Goal: Information Seeking & Learning: Learn about a topic

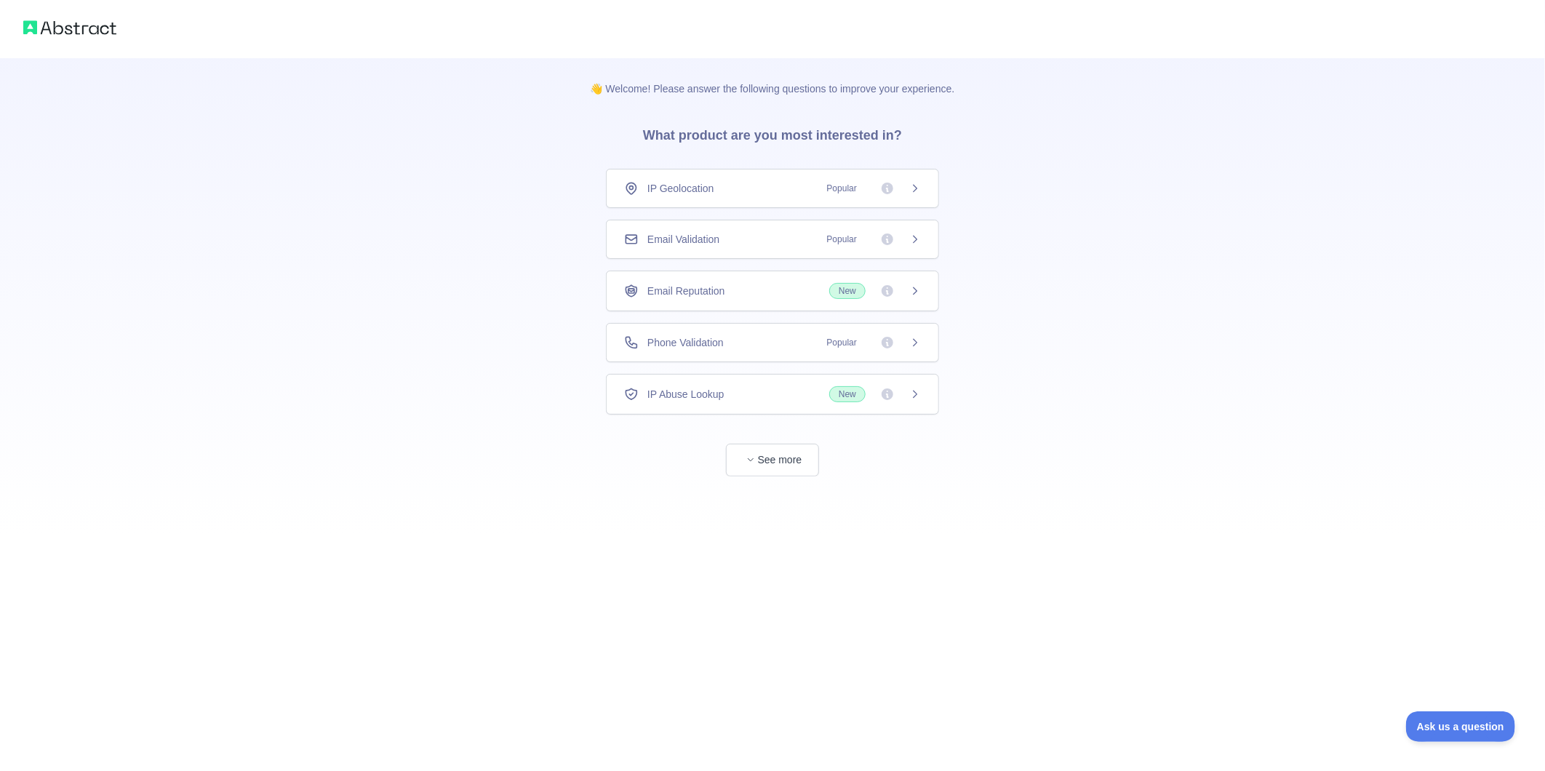
click at [920, 346] on icon at bounding box center [916, 343] width 12 height 12
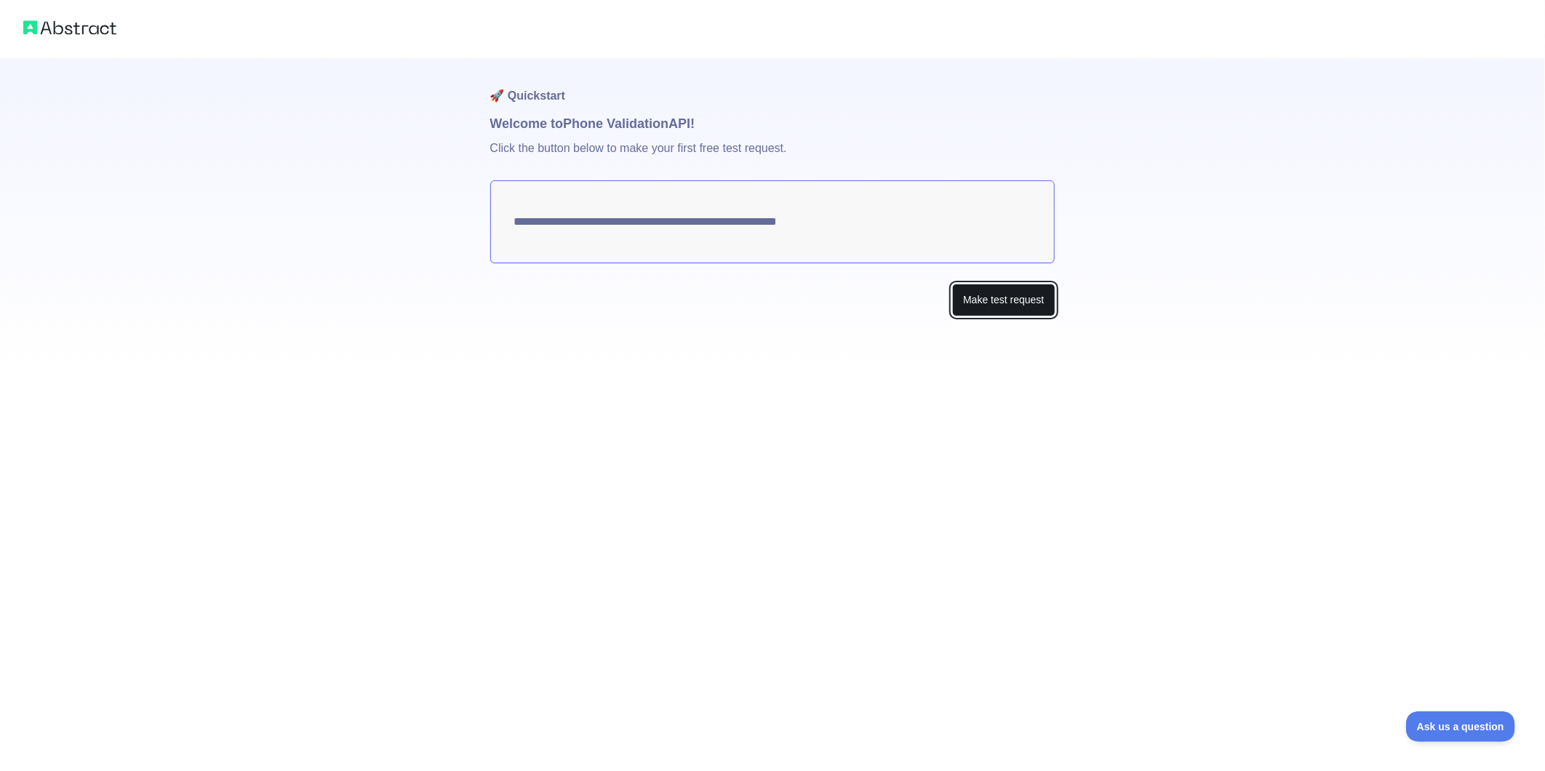
click at [984, 300] on button "Make test request" at bounding box center [1003, 300] width 103 height 33
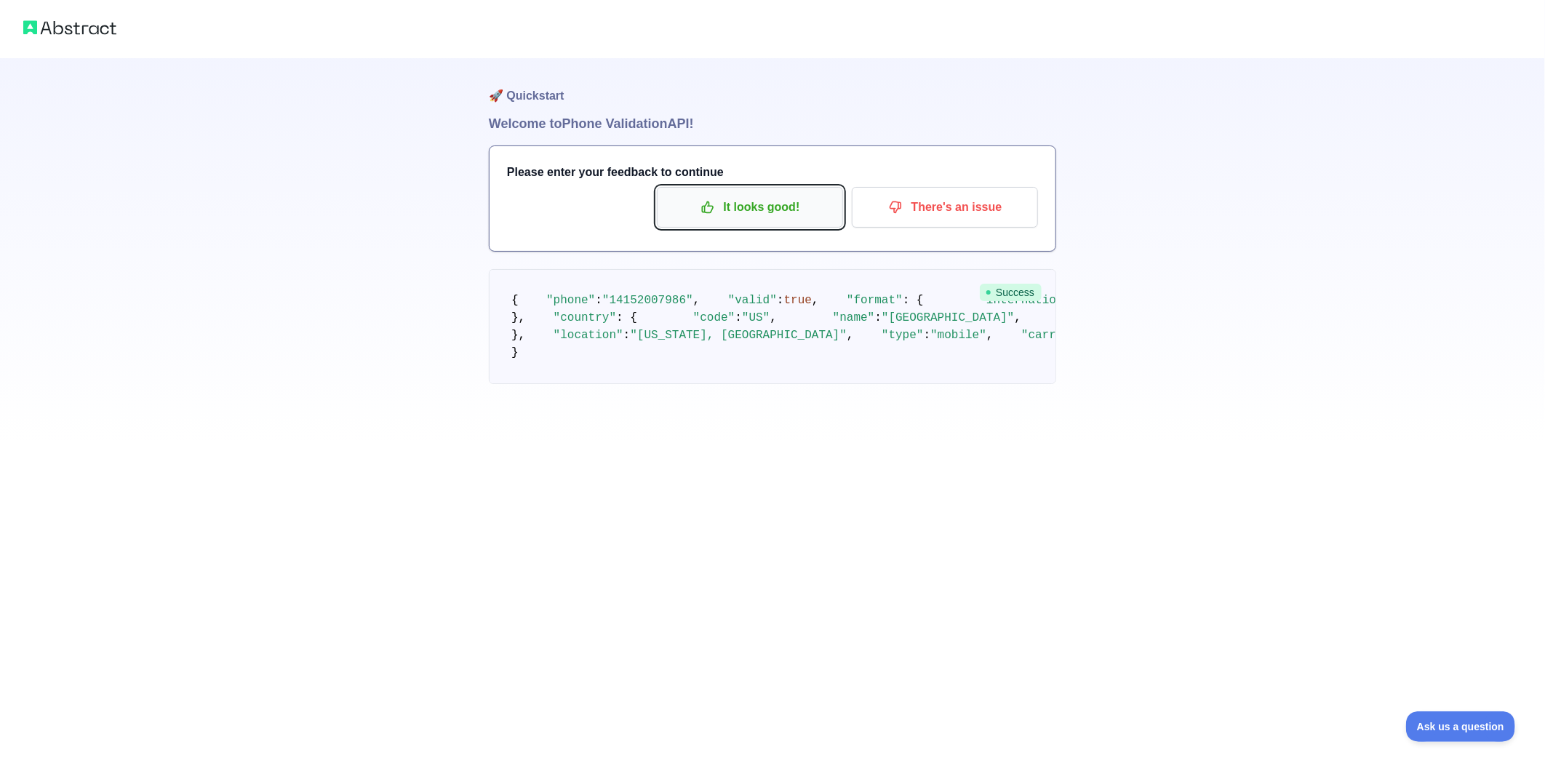
click at [795, 209] on p "It looks good!" at bounding box center [750, 207] width 164 height 25
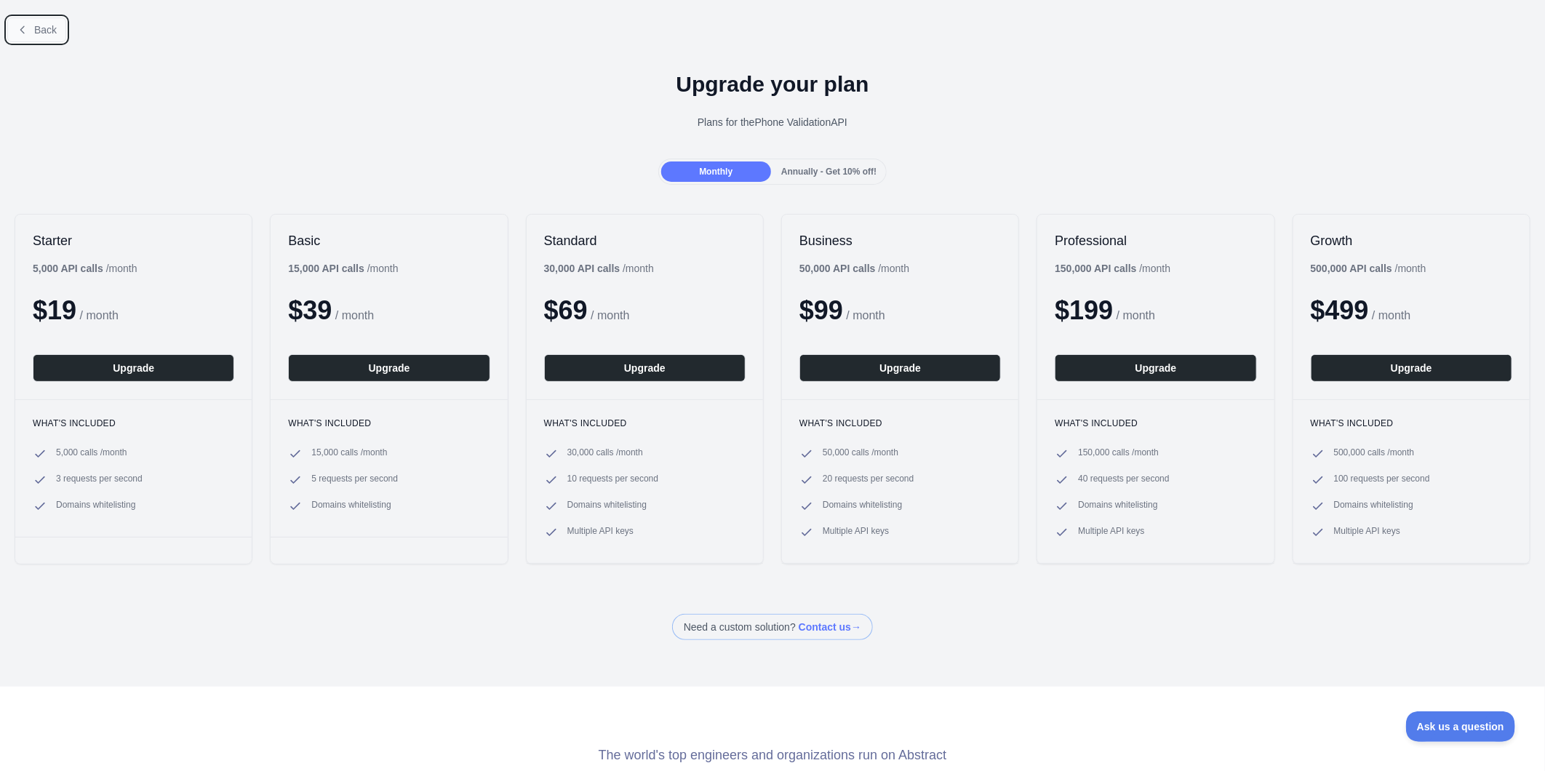
click at [52, 28] on span "Back" at bounding box center [45, 30] width 23 height 12
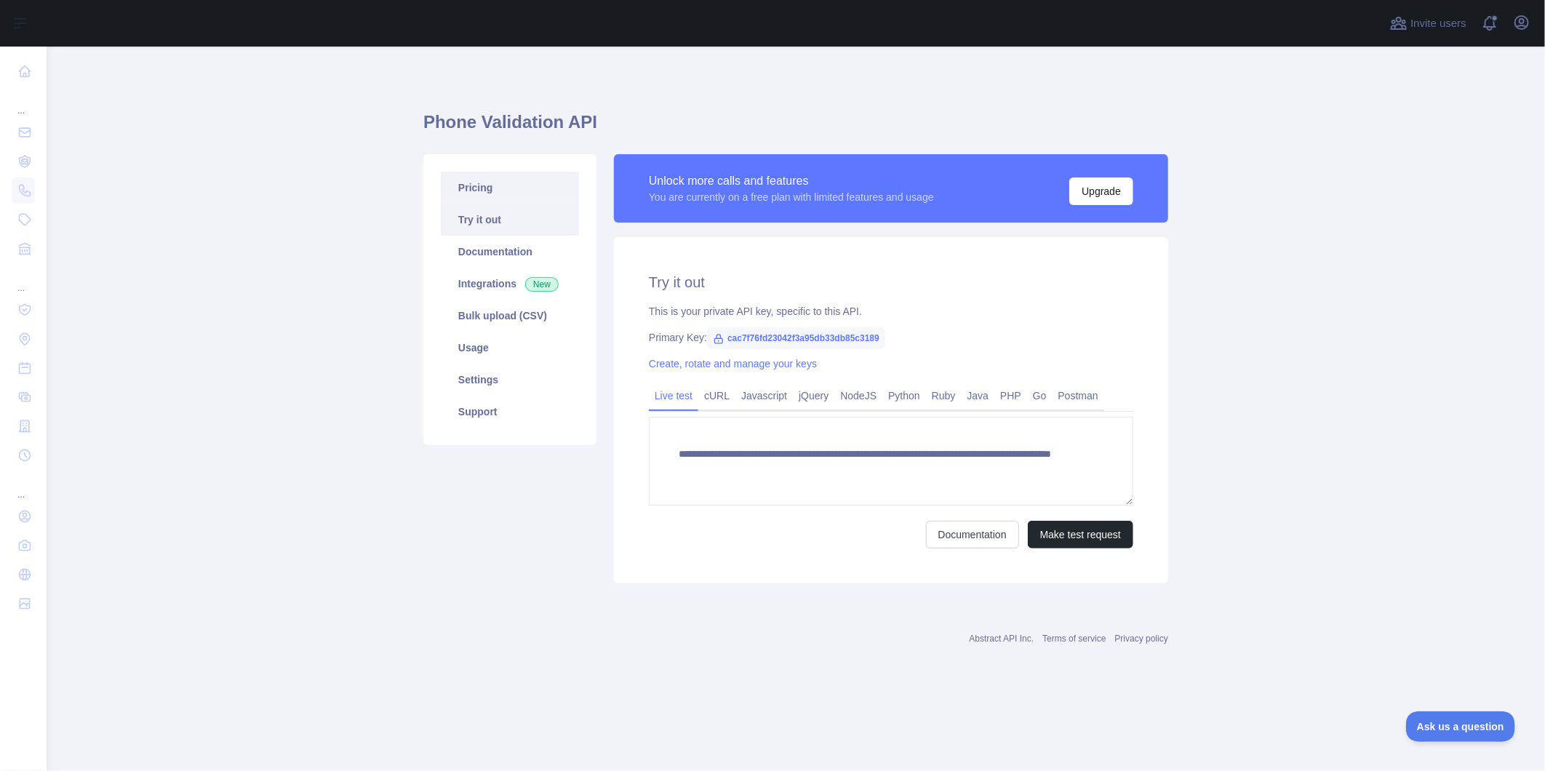
click at [493, 191] on link "Pricing" at bounding box center [510, 188] width 138 height 32
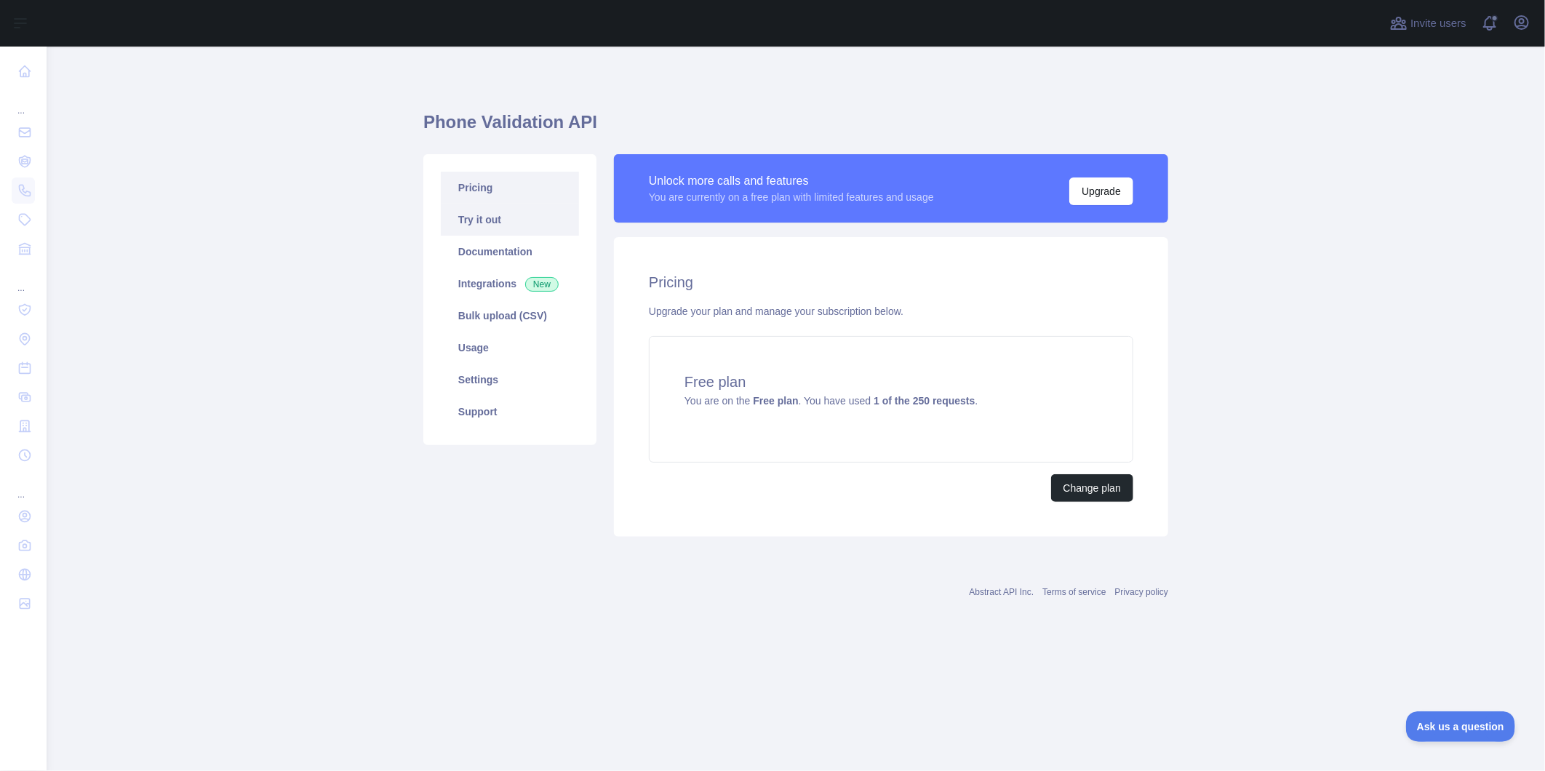
click at [493, 216] on link "Try it out" at bounding box center [510, 220] width 138 height 32
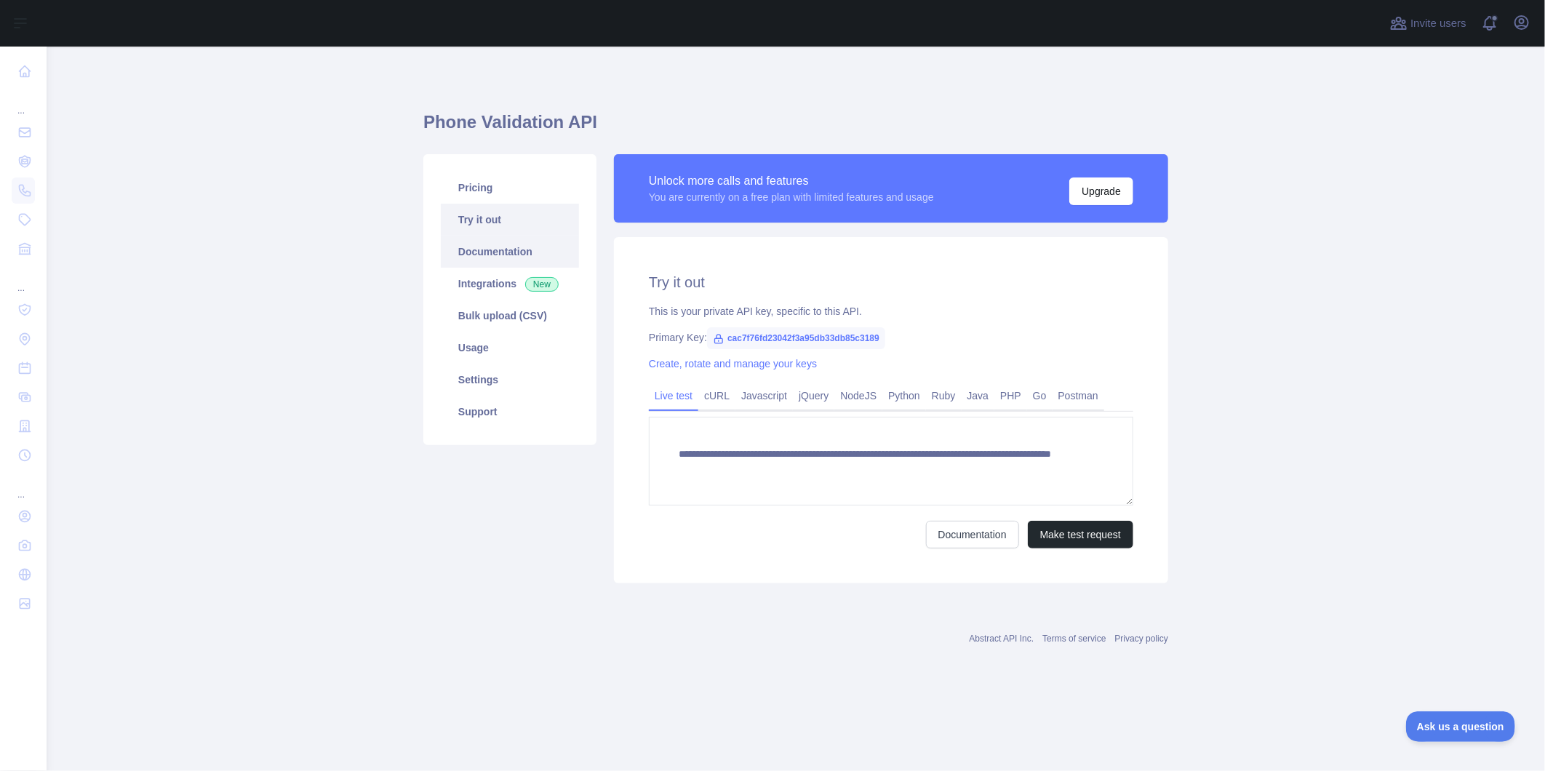
click at [511, 257] on link "Documentation" at bounding box center [510, 252] width 138 height 32
click at [493, 284] on link "Integrations New" at bounding box center [510, 284] width 138 height 32
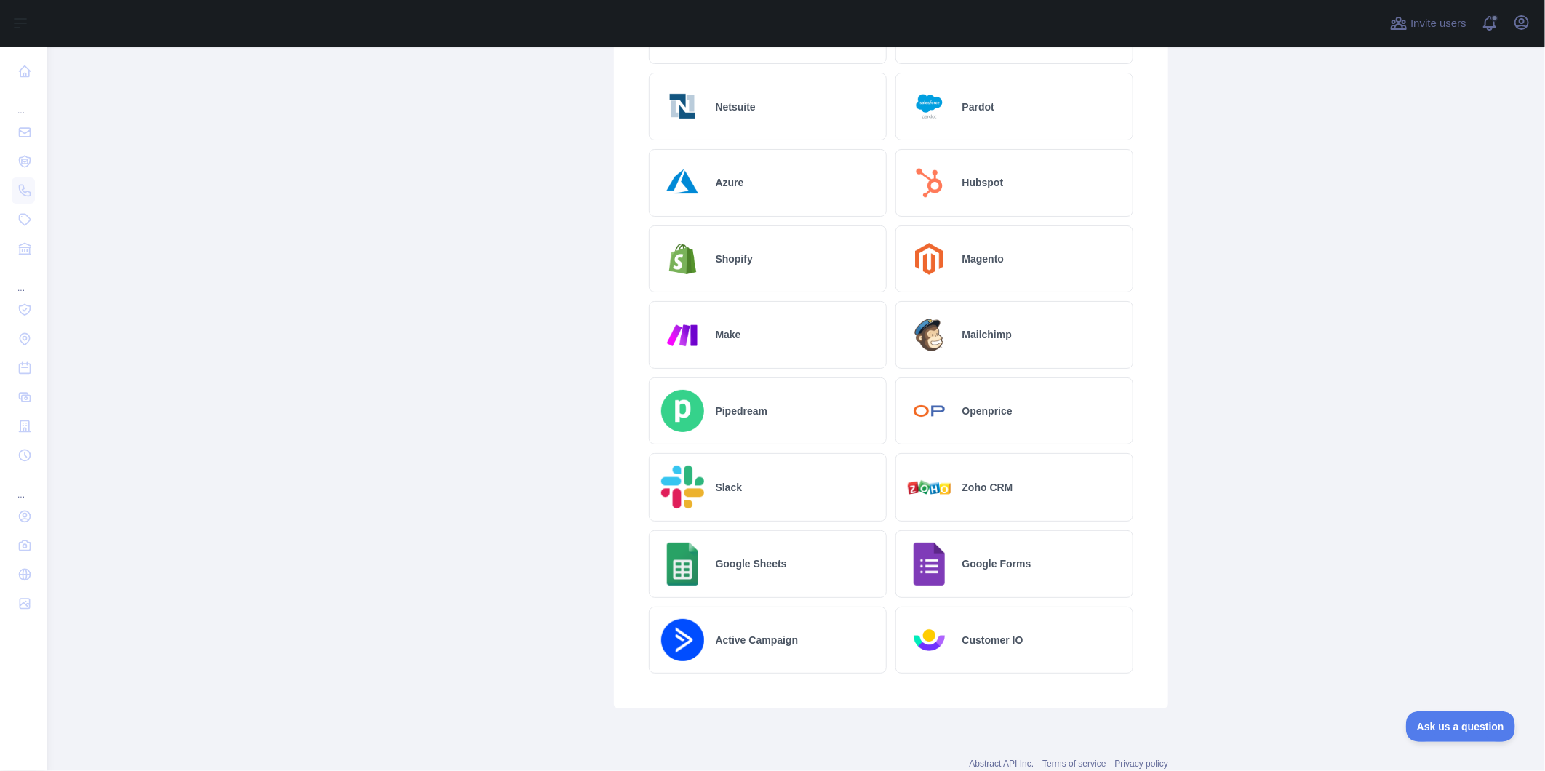
scroll to position [608, 0]
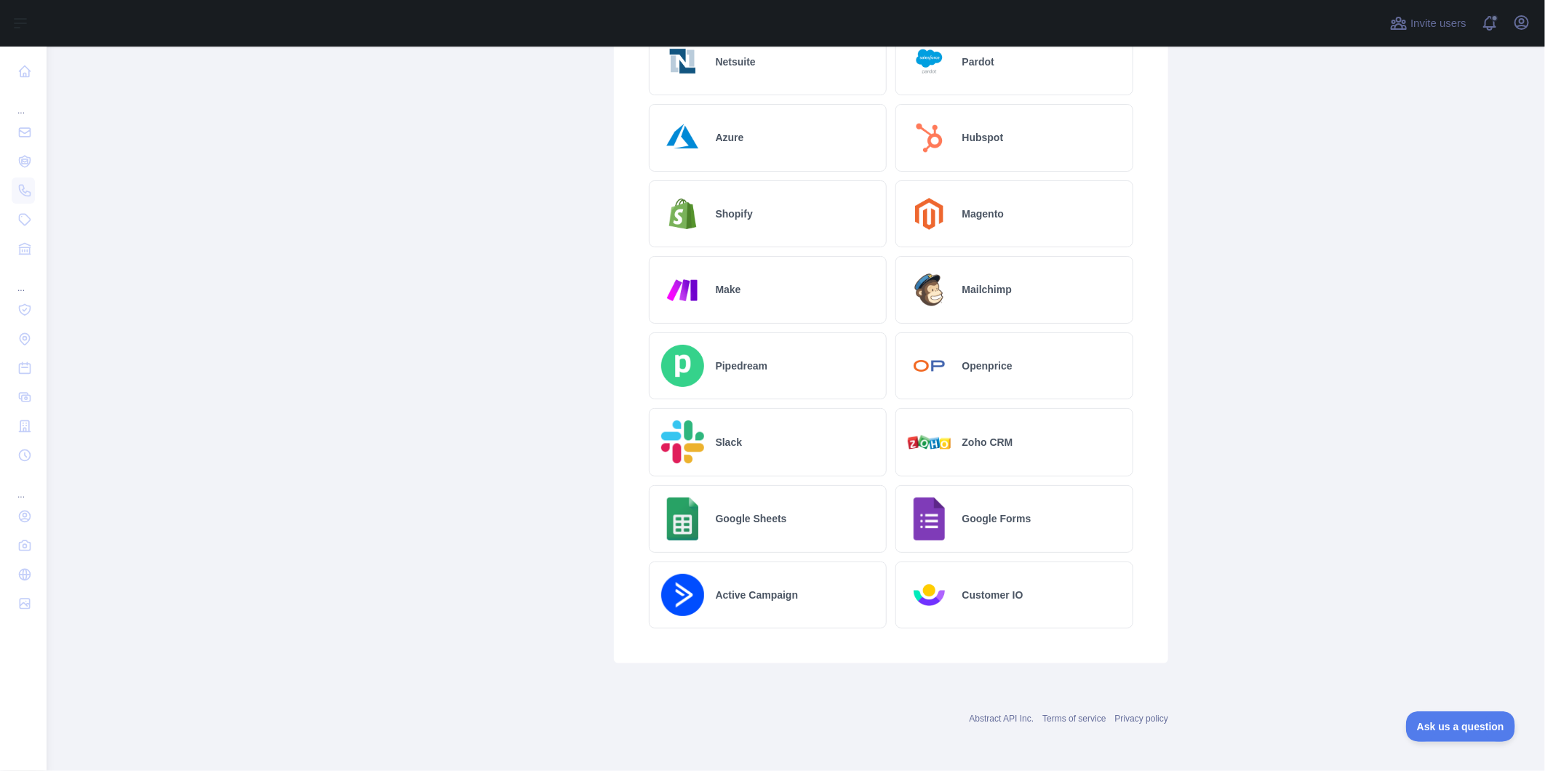
click at [784, 520] on div "Google Sheets" at bounding box center [768, 519] width 238 height 68
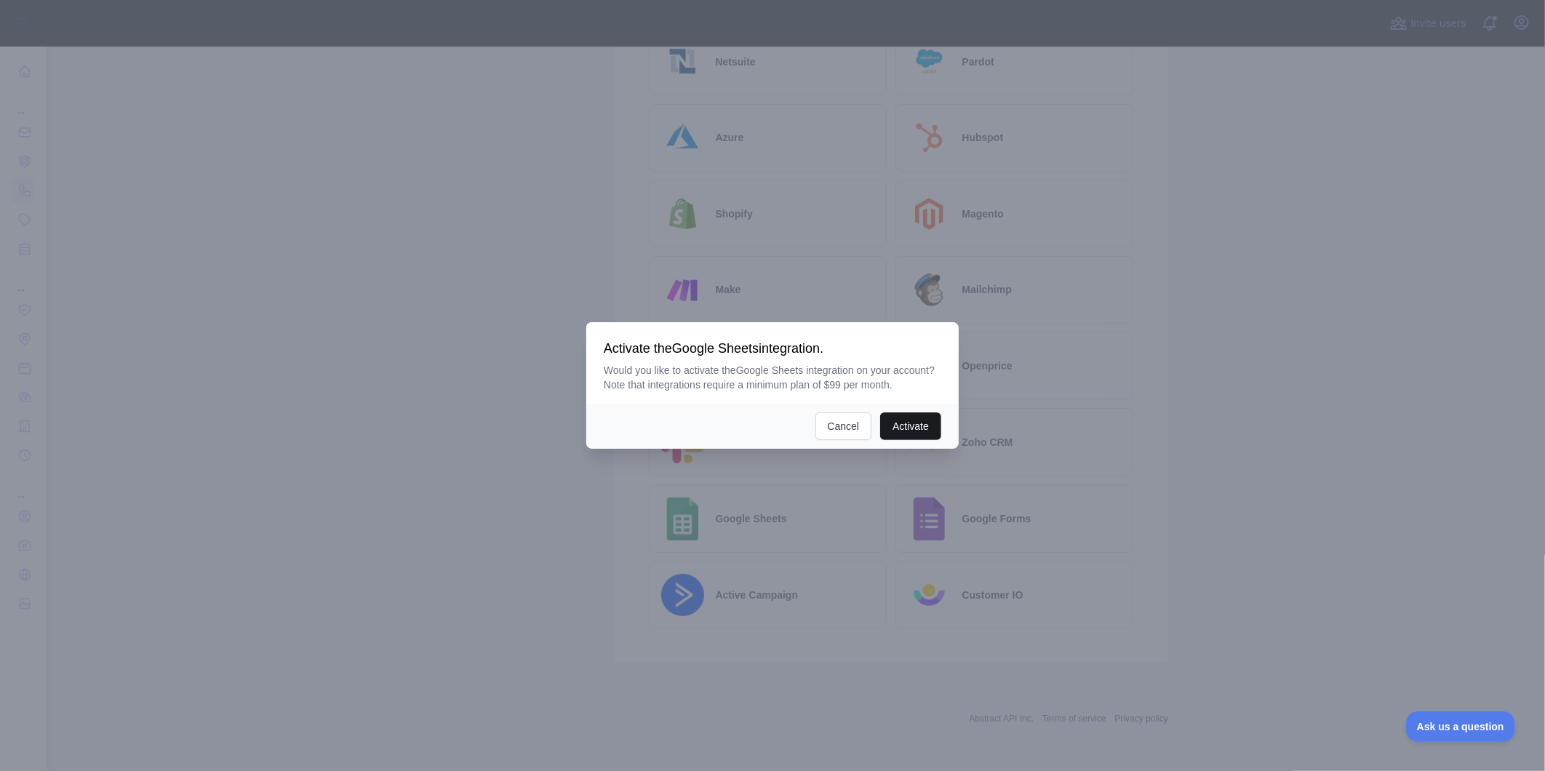
click at [915, 423] on button "Activate" at bounding box center [910, 427] width 61 height 28
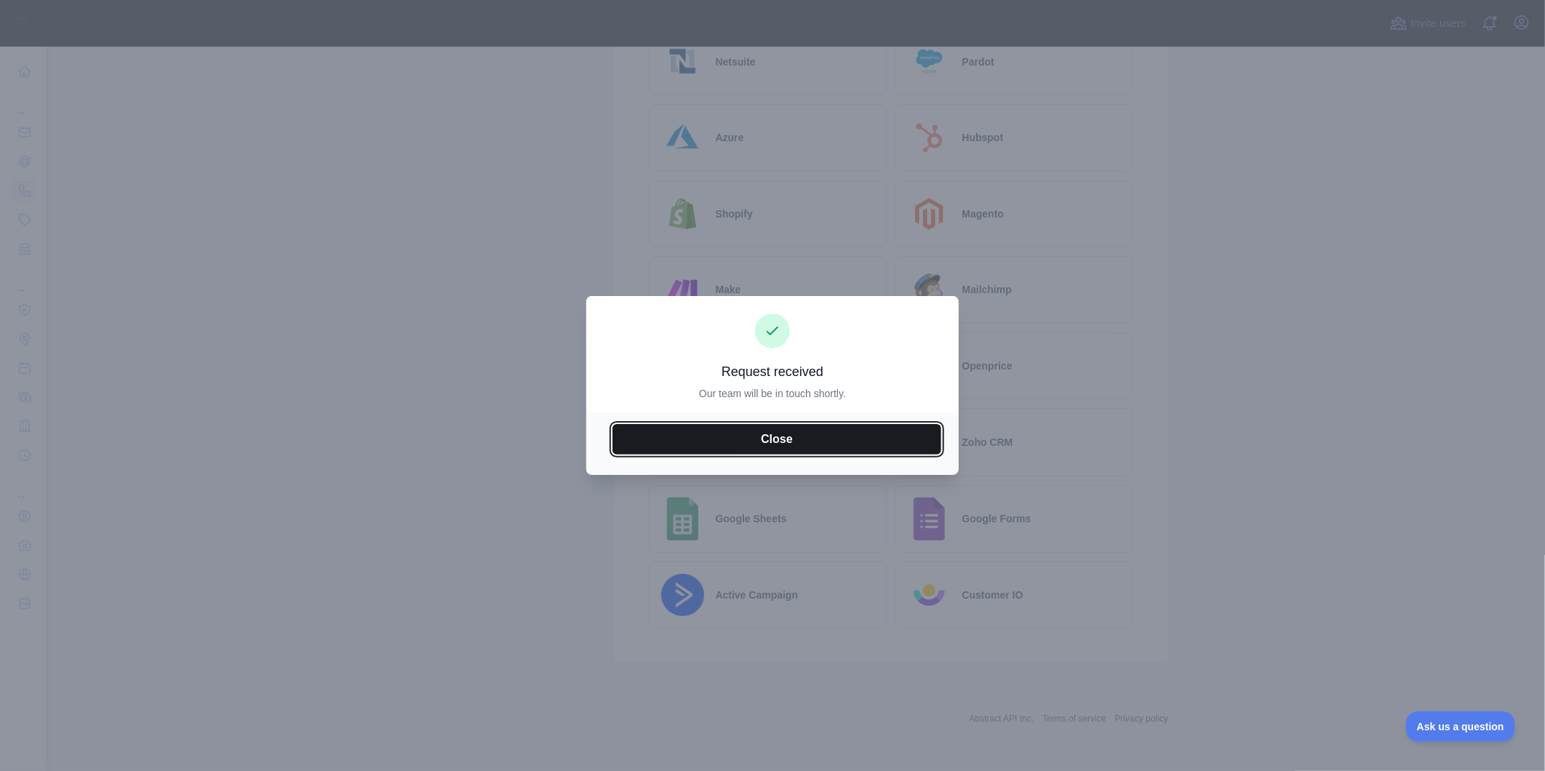
click at [803, 445] on button "Close" at bounding box center [777, 439] width 329 height 31
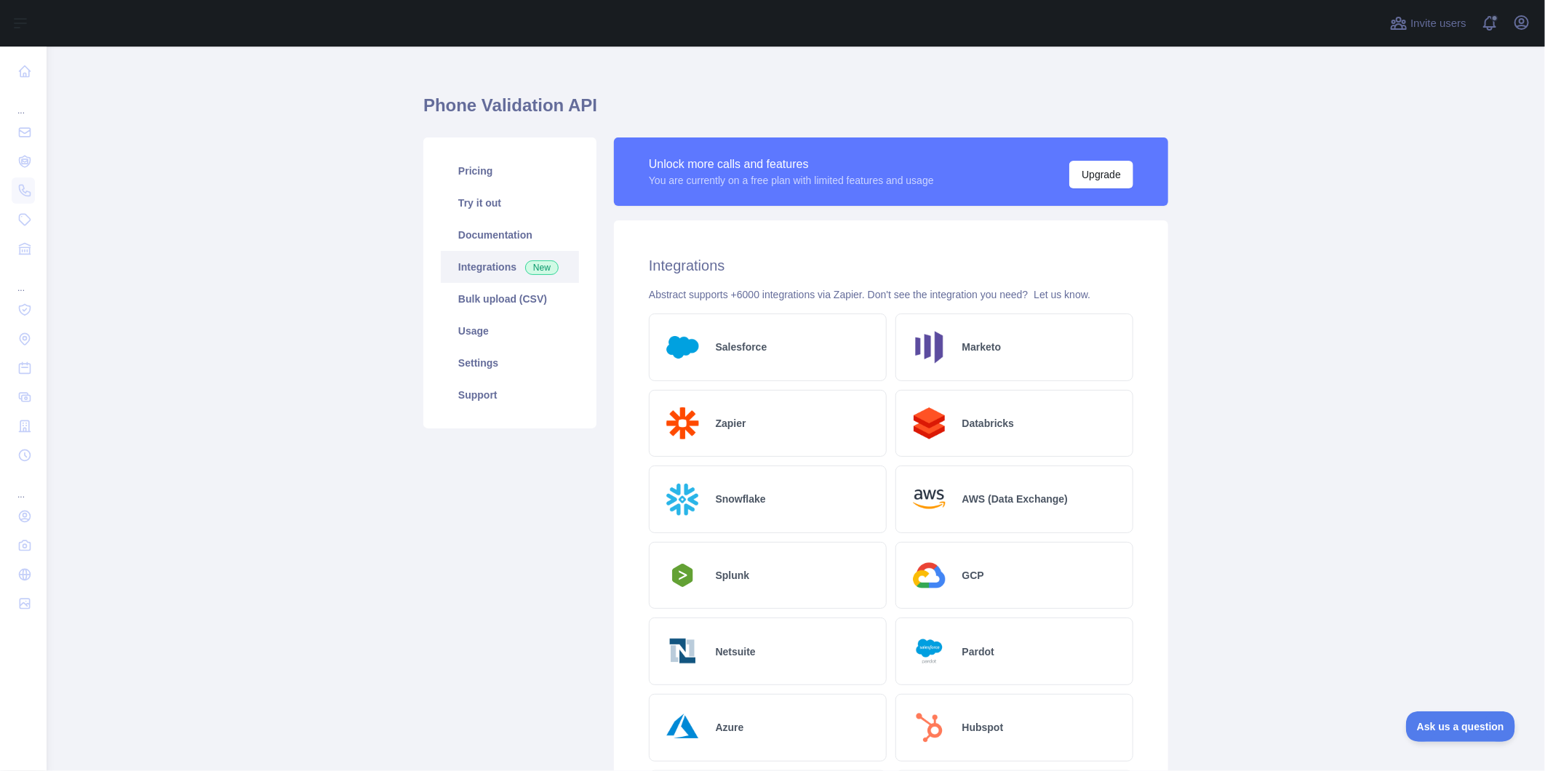
scroll to position [0, 0]
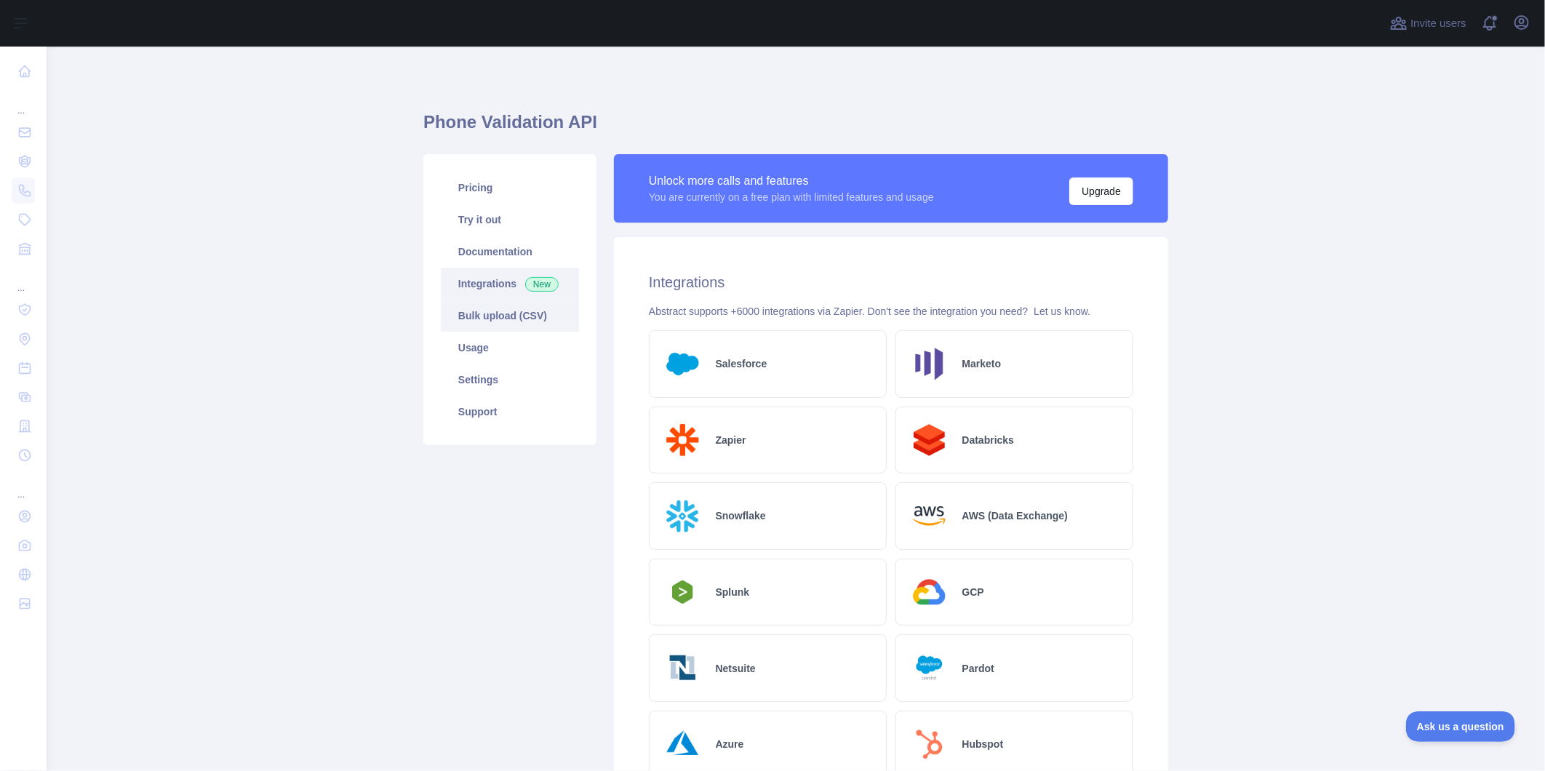
click at [504, 310] on link "Bulk upload (CSV)" at bounding box center [510, 316] width 138 height 32
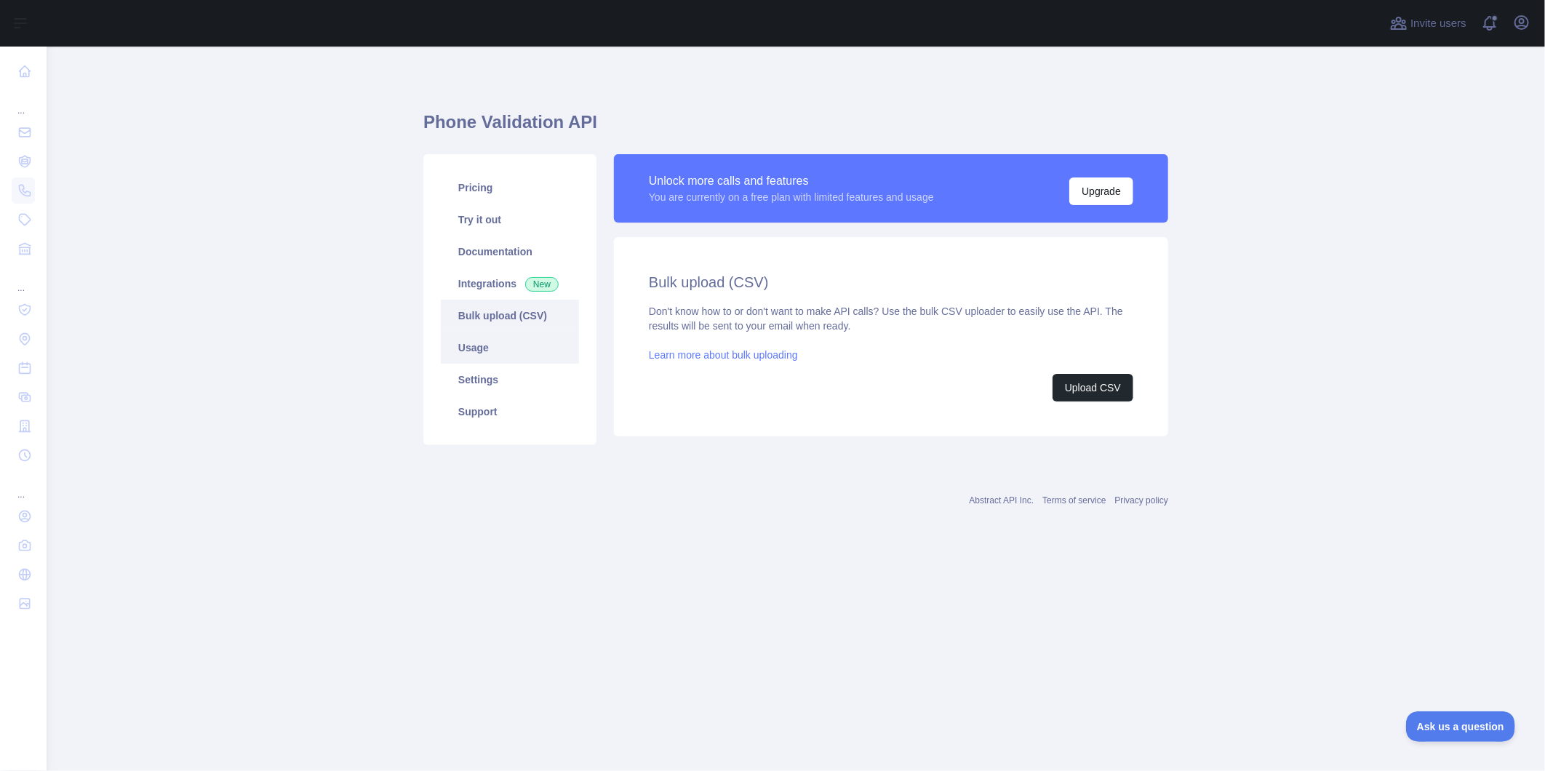
click at [526, 341] on link "Usage" at bounding box center [510, 348] width 138 height 32
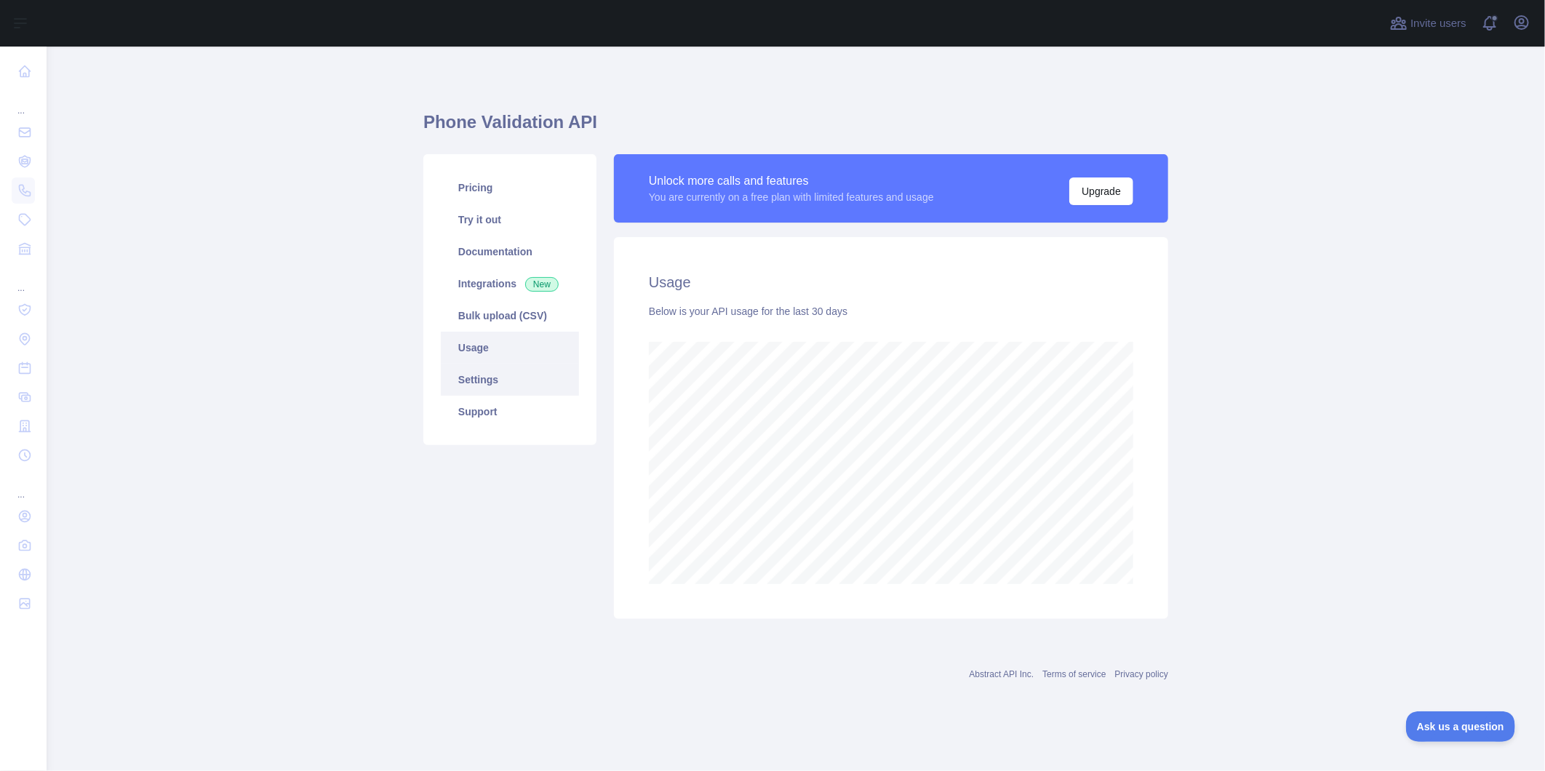
scroll to position [725, 1500]
click at [525, 373] on link "Settings" at bounding box center [510, 380] width 138 height 32
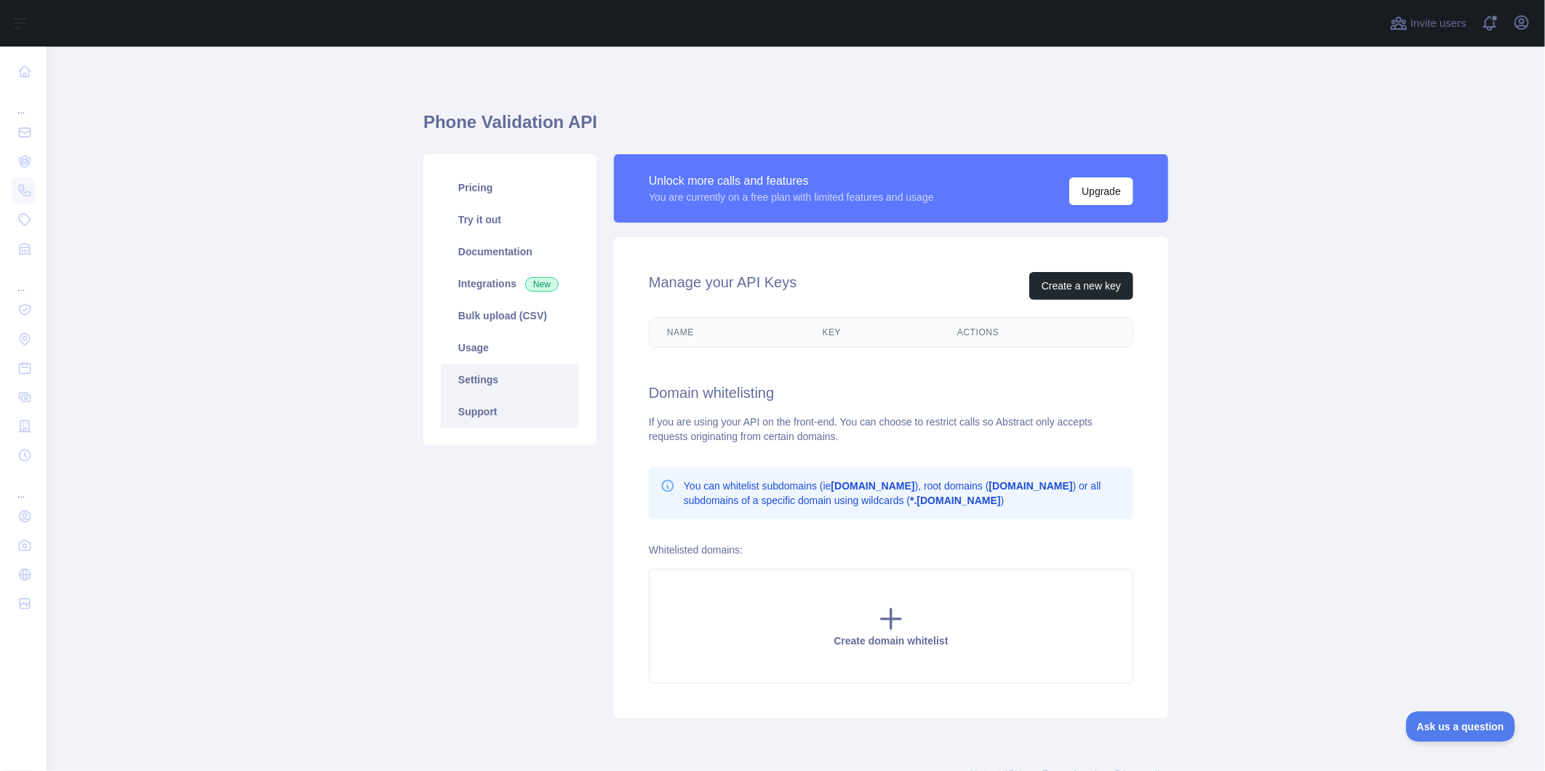
click at [525, 404] on link "Support" at bounding box center [510, 412] width 138 height 32
